Goal: Find specific page/section: Find specific page/section

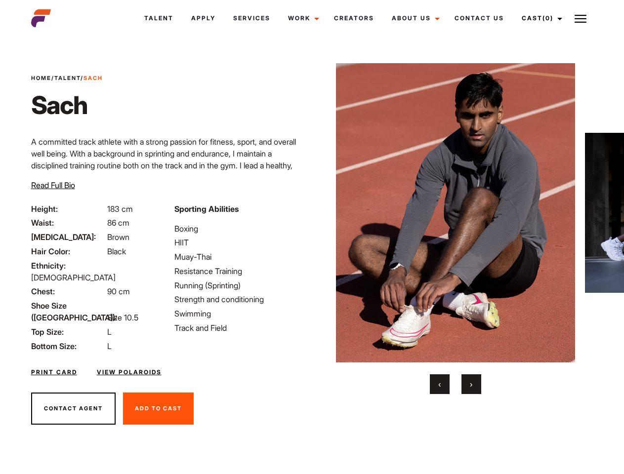
click at [540, 18] on link "Cast (0)" at bounding box center [540, 18] width 55 height 27
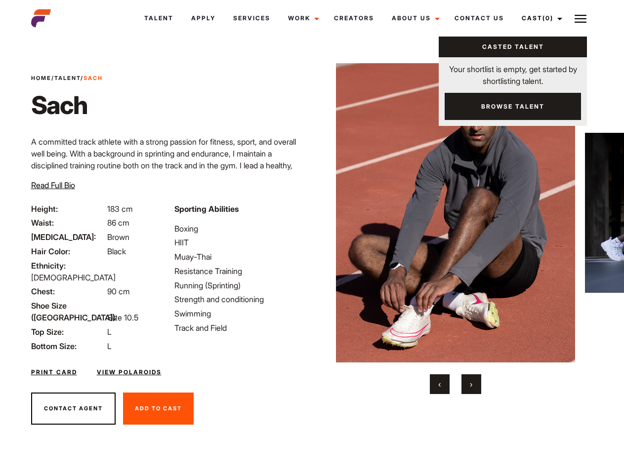
click at [581, 18] on img at bounding box center [581, 19] width 12 height 12
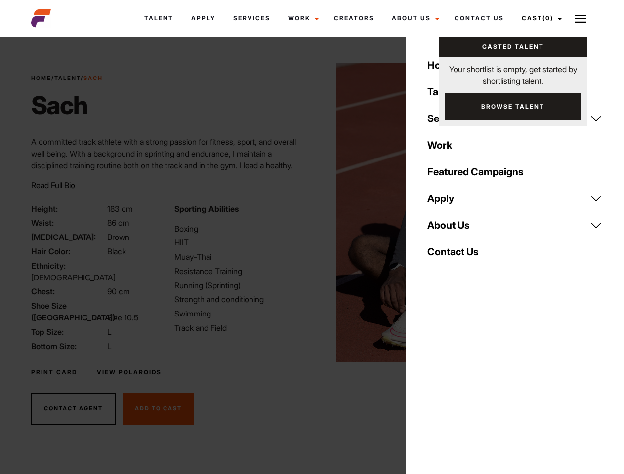
click at [455, 229] on img at bounding box center [456, 212] width 240 height 299
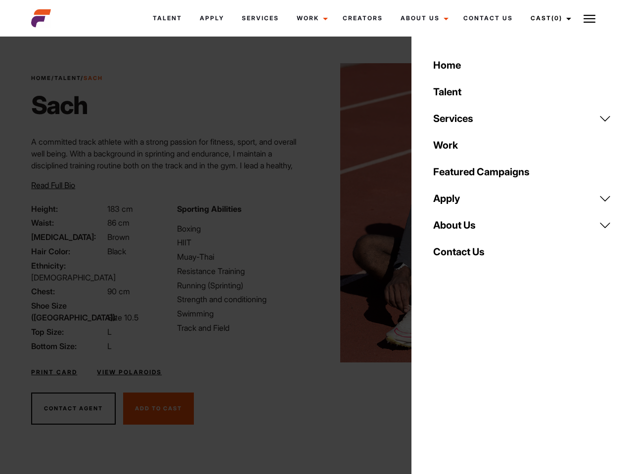
click at [312, 213] on div "Sporting Abilities Boxing HIIT Muay-Thai Resistance Training Running (Sprinting…" at bounding box center [243, 277] width 145 height 149
click at [440, 384] on div "Home Talent Services Talent Casting Photography Videography Creative Hair and M…" at bounding box center [521, 237] width 221 height 474
click at [471, 384] on div "Home Talent Services Talent Casting Photography Videography Creative Hair and M…" at bounding box center [521, 237] width 221 height 474
